Goal: Navigation & Orientation: Find specific page/section

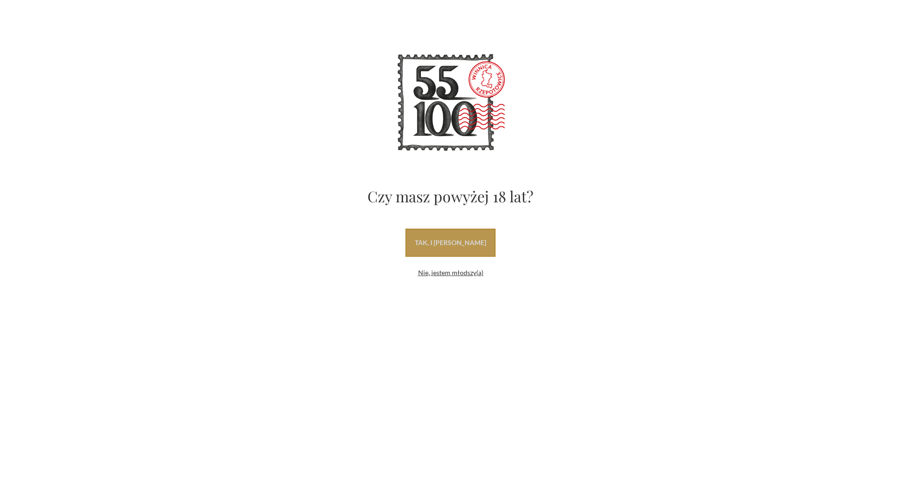
click at [457, 242] on link "tak, i uwielbiam wino" at bounding box center [450, 243] width 90 height 28
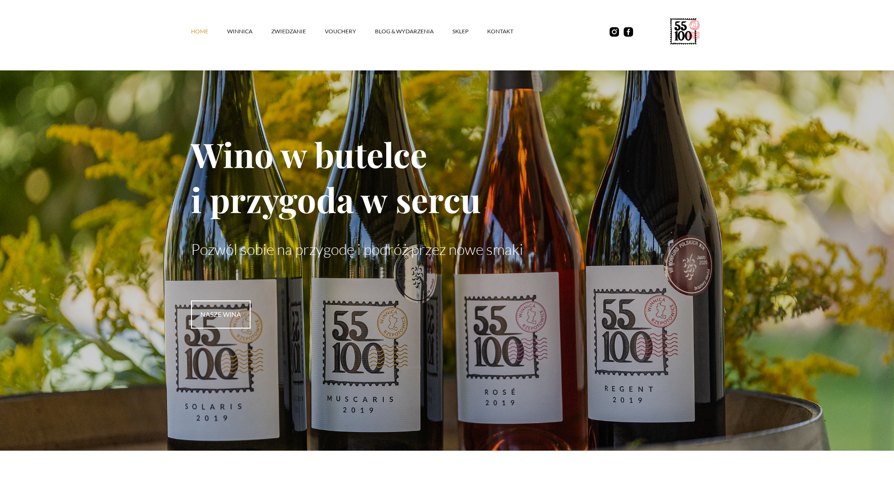
drag, startPoint x: 270, startPoint y: 28, endPoint x: 140, endPoint y: 31, distance: 129.6
drag, startPoint x: 140, startPoint y: 31, endPoint x: 118, endPoint y: 124, distance: 96.0
click at [238, 31] on link "winnica" at bounding box center [249, 31] width 44 height 28
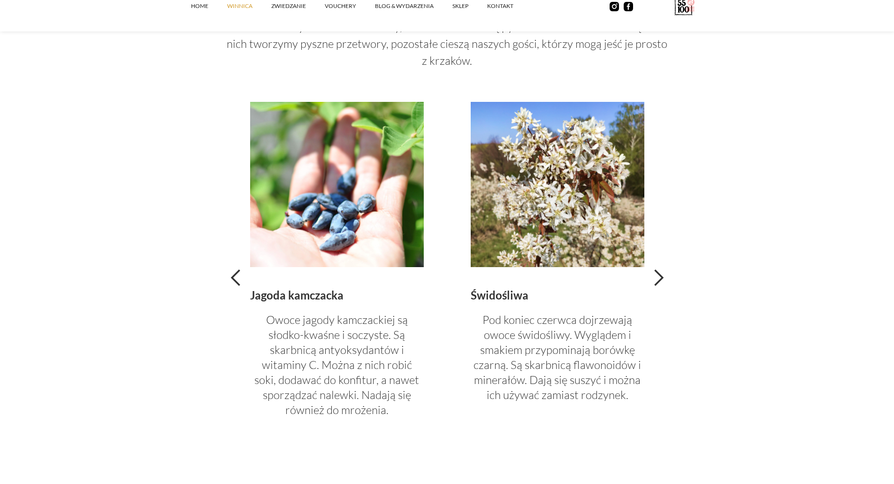
scroll to position [2065, 0]
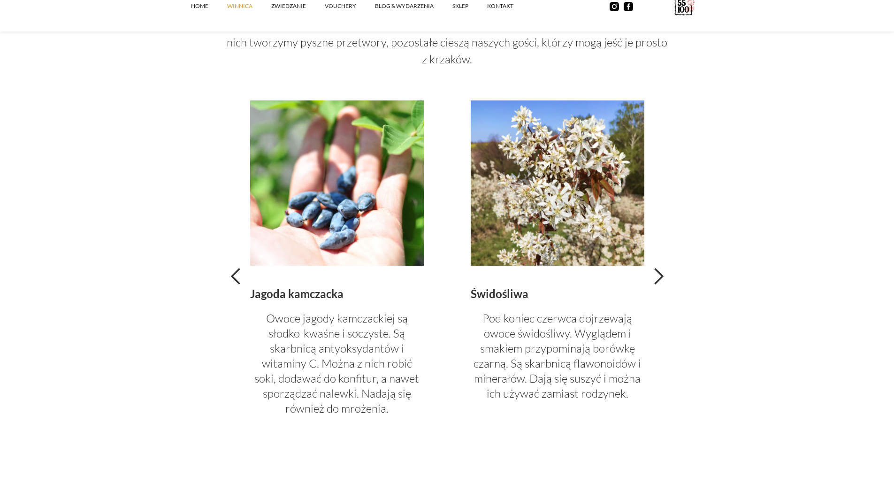
click at [654, 282] on div "next slide" at bounding box center [658, 276] width 19 height 19
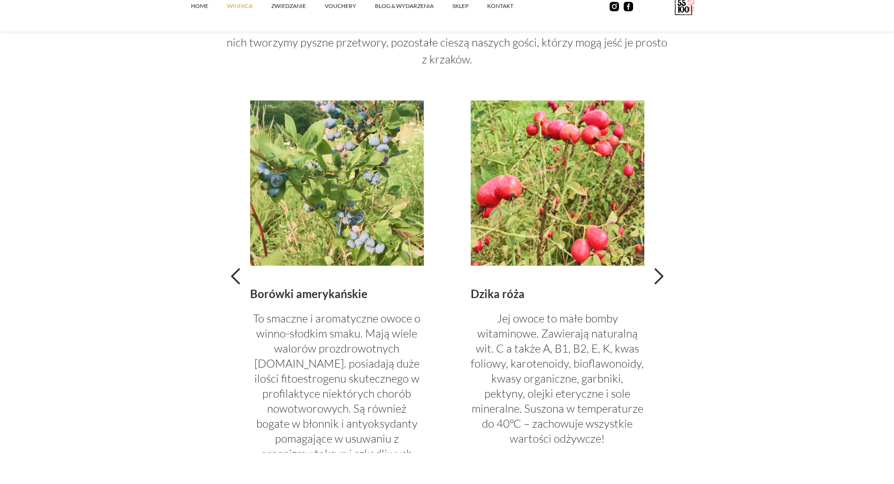
click at [654, 282] on div "next slide" at bounding box center [658, 276] width 19 height 19
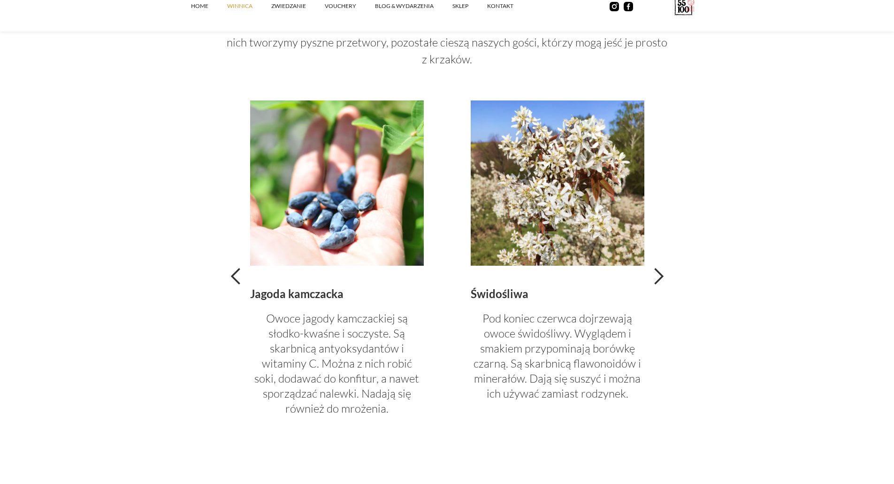
click at [654, 282] on div "next slide" at bounding box center [658, 276] width 19 height 19
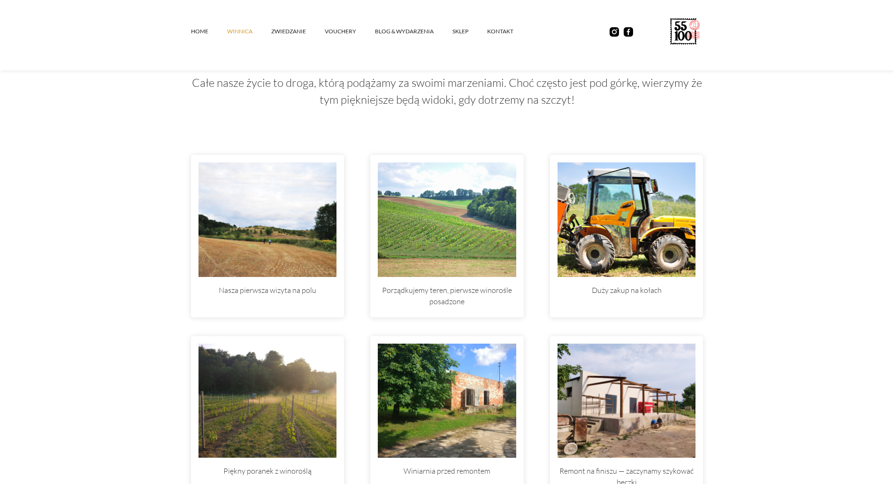
scroll to position [2571, 0]
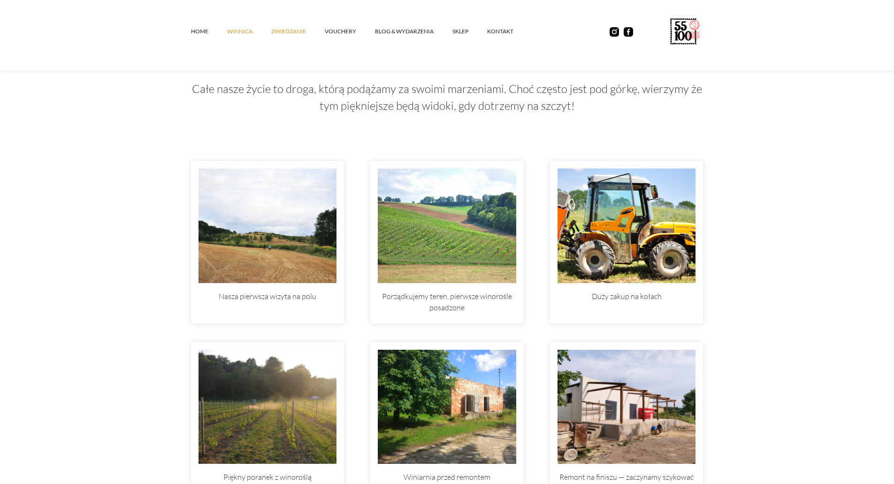
click at [286, 31] on link "ZWIEDZANIE" at bounding box center [298, 31] width 54 height 28
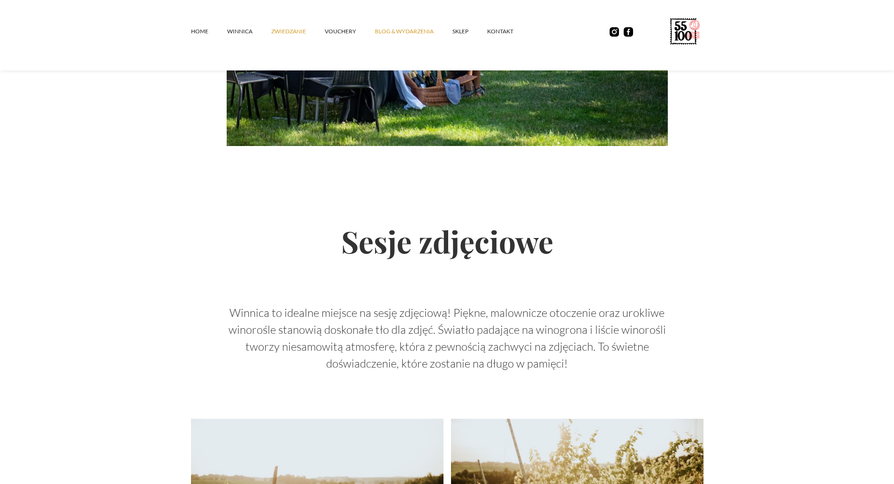
scroll to position [1643, 0]
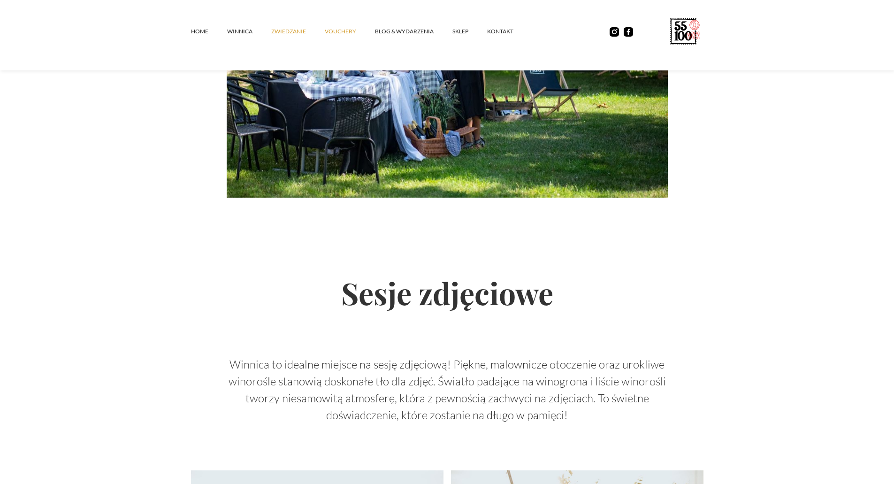
click at [347, 32] on link "vouchery" at bounding box center [350, 31] width 50 height 28
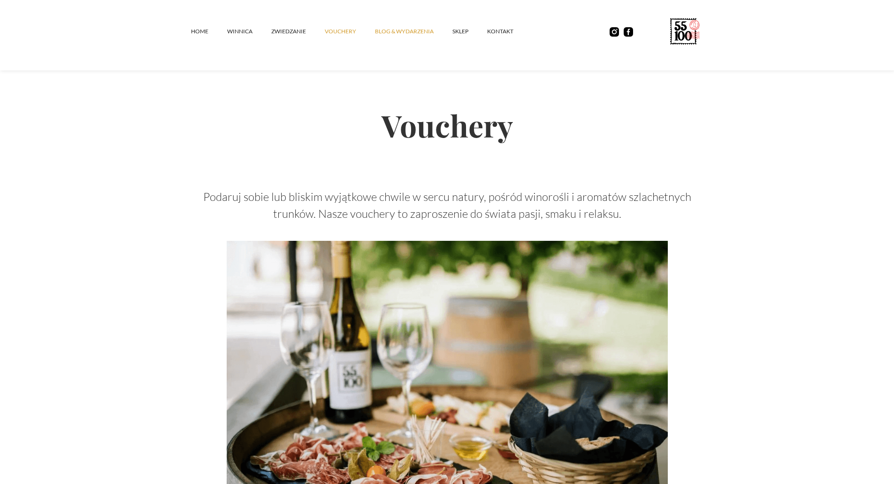
click at [404, 32] on link "Blog & Wydarzenia" at bounding box center [413, 31] width 77 height 28
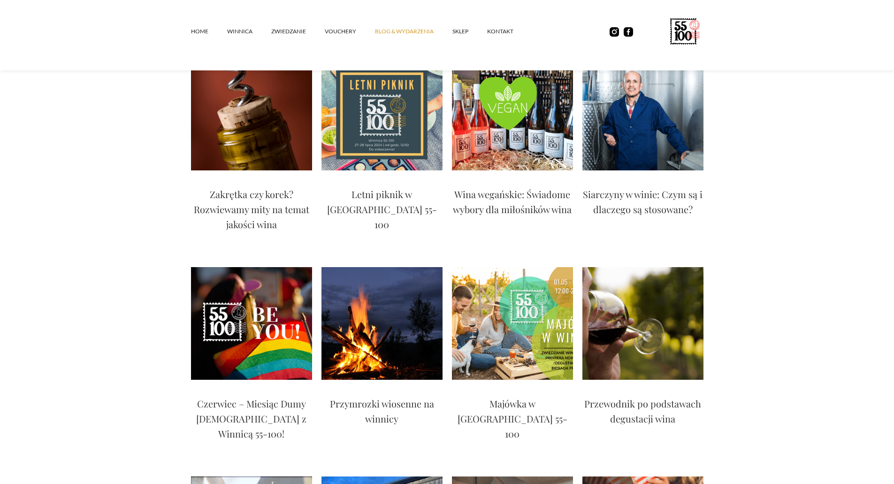
scroll to position [563, 0]
